Goal: Task Accomplishment & Management: Manage account settings

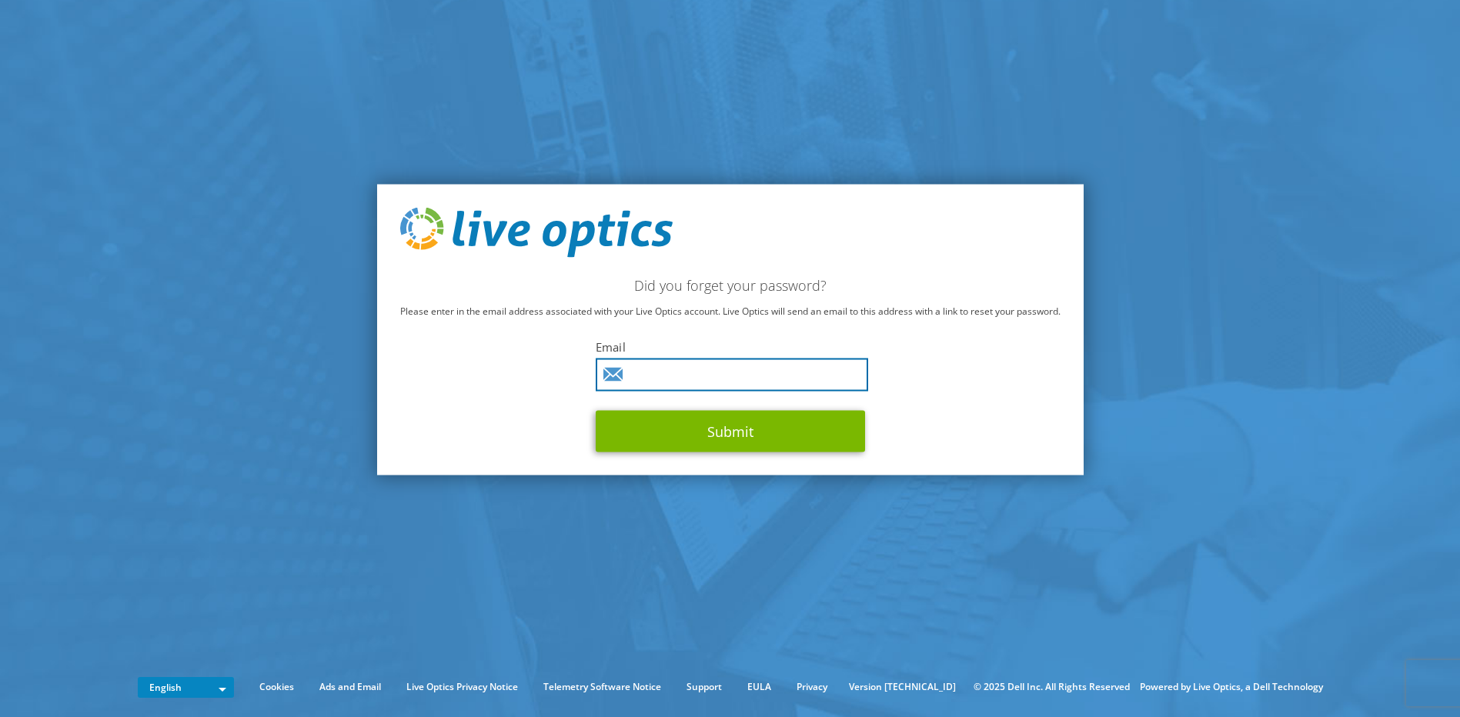
click at [697, 374] on input "text" at bounding box center [732, 375] width 272 height 33
type input "hrant.melidonian@oktabit.gr"
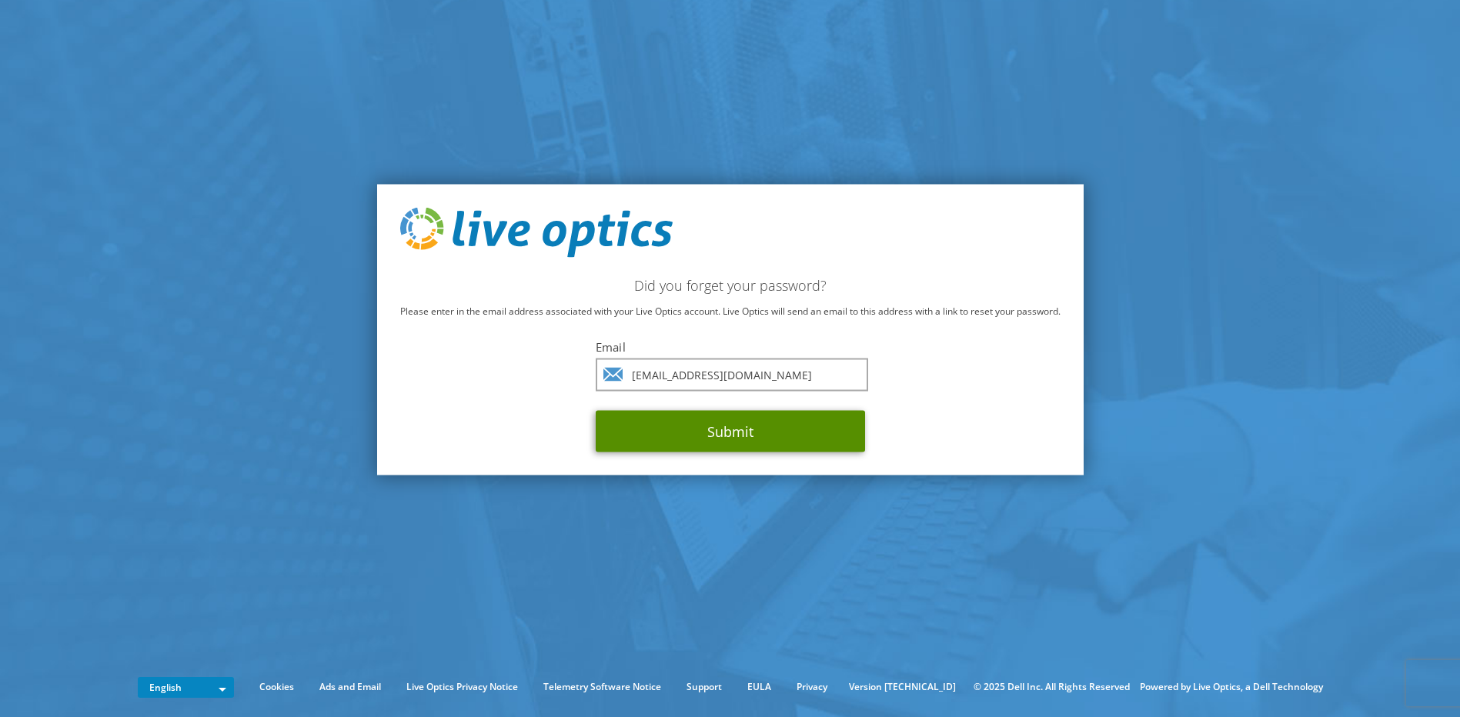
click at [680, 432] on button "Submit" at bounding box center [730, 432] width 269 height 42
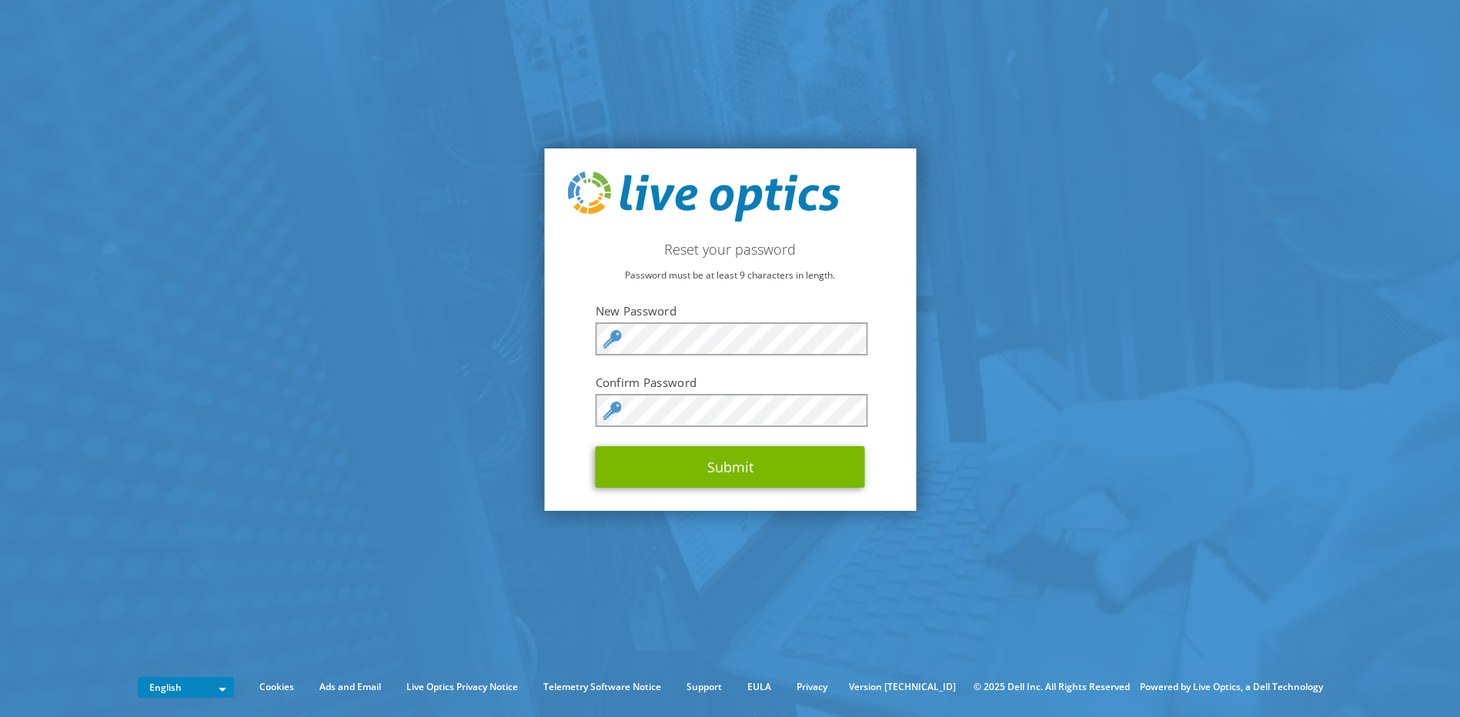
click at [620, 414] on icon at bounding box center [612, 411] width 18 height 18
click at [573, 429] on div "Reset your password Password must be at least 9 characters in length. New Passw…" at bounding box center [730, 330] width 372 height 363
click at [728, 471] on button "Submit" at bounding box center [730, 467] width 269 height 42
